Goal: Transaction & Acquisition: Subscribe to service/newsletter

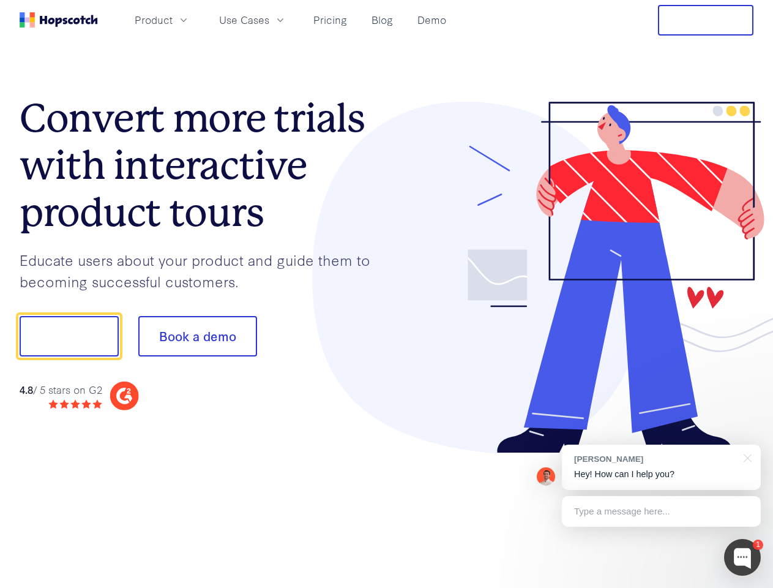
click at [387, 294] on div at bounding box center [570, 278] width 367 height 352
click at [173, 20] on span "Product" at bounding box center [154, 19] width 38 height 15
click at [269, 20] on span "Use Cases" at bounding box center [244, 19] width 50 height 15
click at [706, 20] on button "Free Trial" at bounding box center [705, 20] width 95 height 31
click at [69, 336] on button "Show me!" at bounding box center [69, 336] width 99 height 40
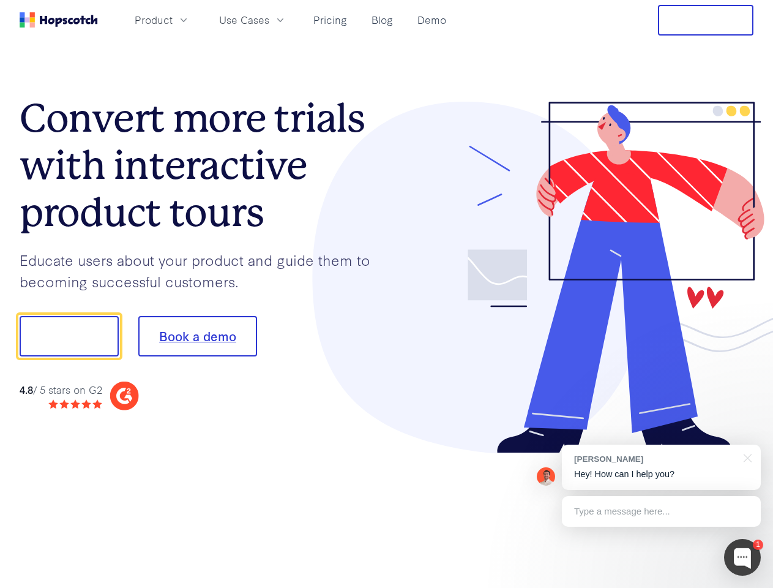
click at [197, 336] on button "Book a demo" at bounding box center [197, 336] width 119 height 40
click at [742, 557] on div at bounding box center [742, 557] width 37 height 37
click at [661, 467] on div "[PERSON_NAME] Hey! How can I help you?" at bounding box center [661, 466] width 199 height 45
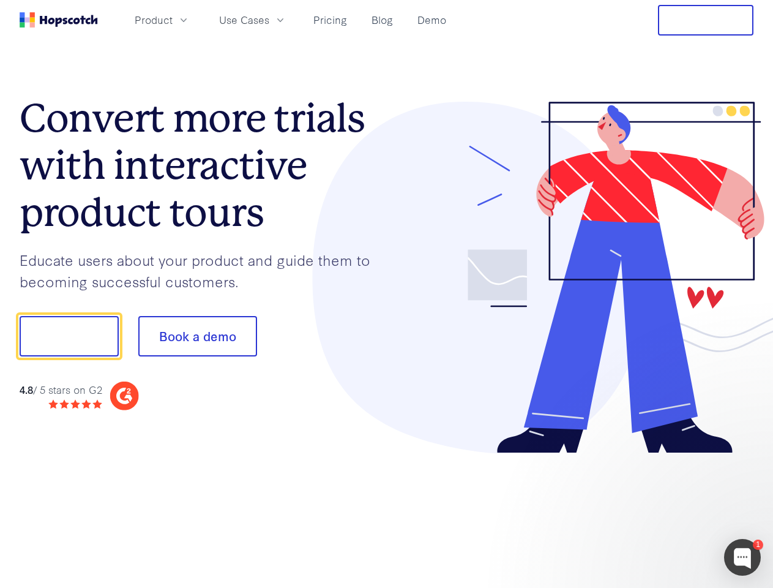
click at [745, 457] on div at bounding box center [646, 334] width 230 height 408
click at [661, 511] on div at bounding box center [646, 416] width 230 height 244
